Goal: Information Seeking & Learning: Check status

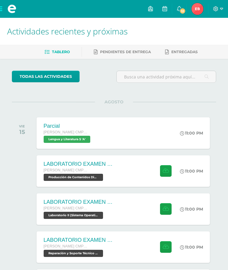
click at [177, 8] on icon at bounding box center [179, 8] width 5 height 5
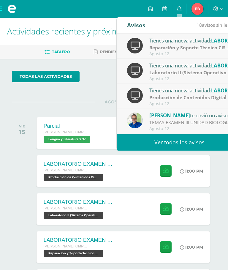
click at [222, 139] on link "Ver todos los avisos" at bounding box center [180, 142] width 126 height 16
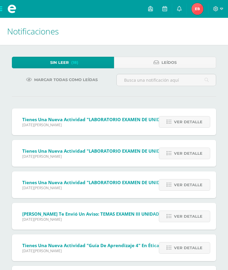
click at [202, 120] on span "Ver detalle" at bounding box center [188, 121] width 28 height 11
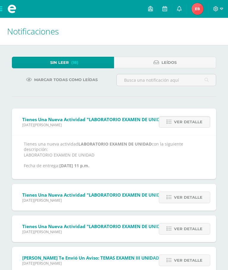
click at [202, 120] on span "Ver detalle" at bounding box center [188, 121] width 28 height 11
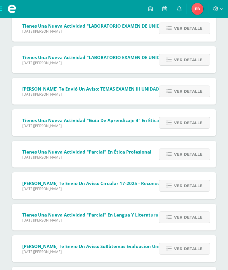
scroll to position [91, 0]
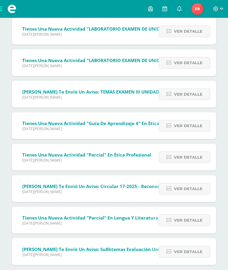
click at [200, 99] on span "Ver detalle" at bounding box center [188, 94] width 28 height 11
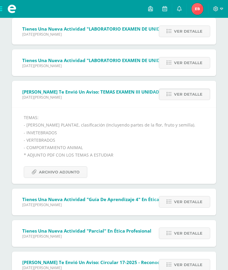
click at [189, 90] on span "Ver detalle" at bounding box center [188, 94] width 28 height 11
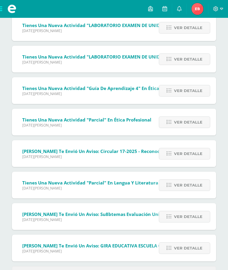
scroll to position [96, 0]
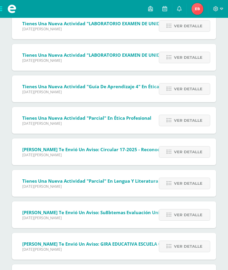
click at [185, 150] on span "Ver detalle" at bounding box center [188, 151] width 28 height 11
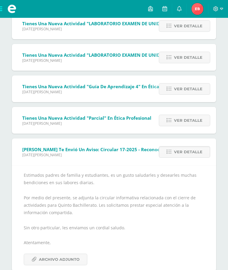
click at [70, 259] on span "Archivo Adjunto" at bounding box center [59, 259] width 41 height 11
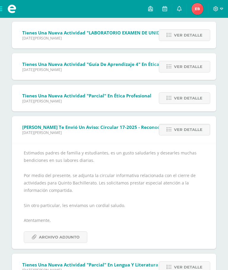
click at [198, 127] on span "Ver detalle" at bounding box center [188, 129] width 28 height 11
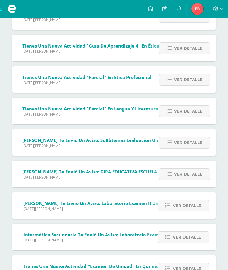
scroll to position [138, 0]
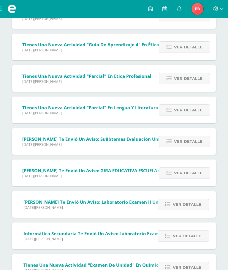
click at [202, 116] on link "Ver detalle" at bounding box center [184, 110] width 51 height 12
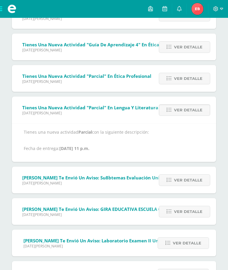
click at [214, 104] on div "Ver detalle" at bounding box center [183, 109] width 66 height 27
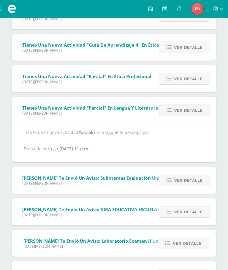
click at [202, 103] on div "Ver detalle" at bounding box center [183, 110] width 66 height 27
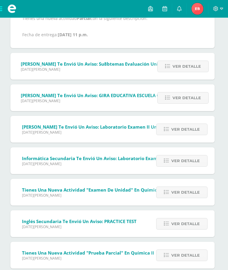
scroll to position [251, 1]
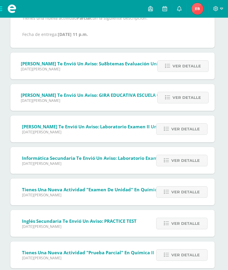
click at [194, 62] on span "Ver detalle" at bounding box center [186, 66] width 28 height 11
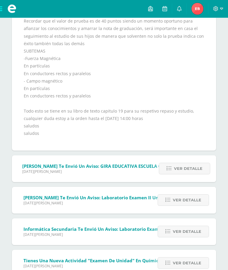
scroll to position [286, 0]
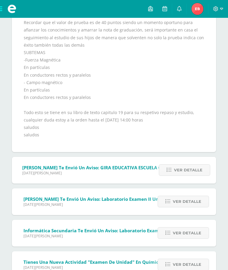
click at [196, 167] on span "Ver detalle" at bounding box center [188, 169] width 28 height 11
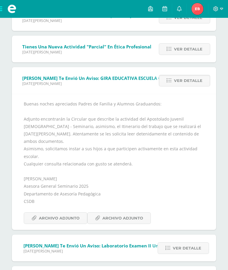
scroll to position [167, 0]
click at [74, 213] on span "Archivo Adjunto" at bounding box center [59, 218] width 41 height 11
